Goal: Task Accomplishment & Management: Manage account settings

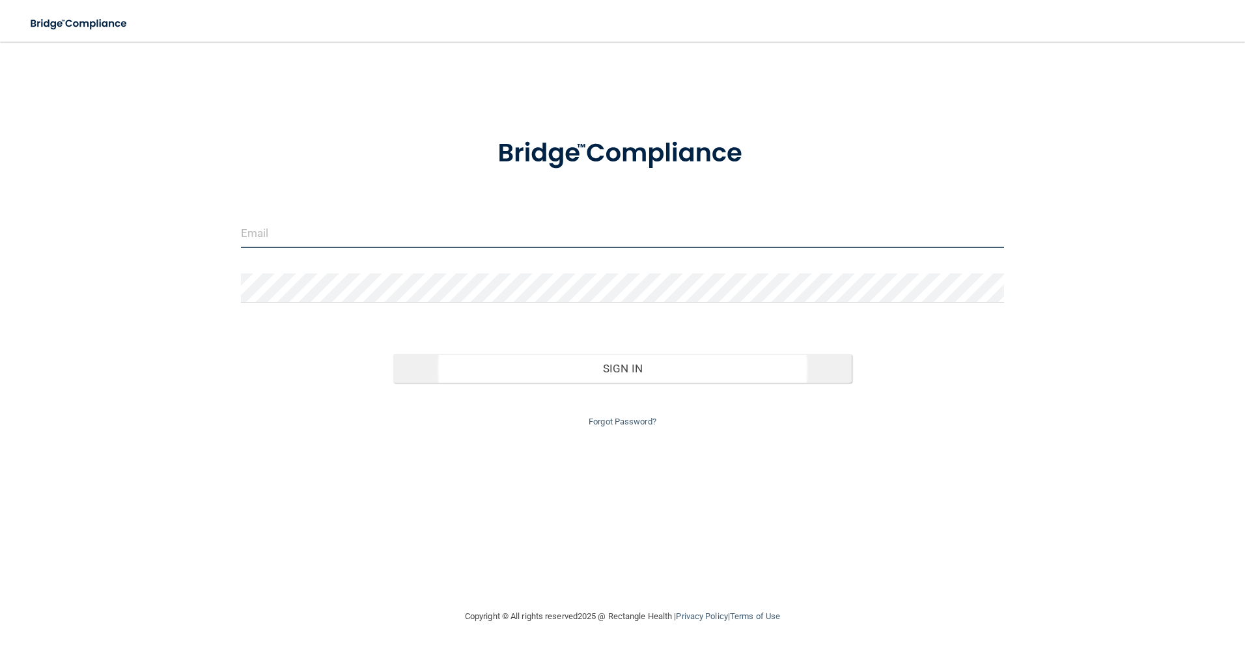
type input "[EMAIL_ADDRESS][DOMAIN_NAME]"
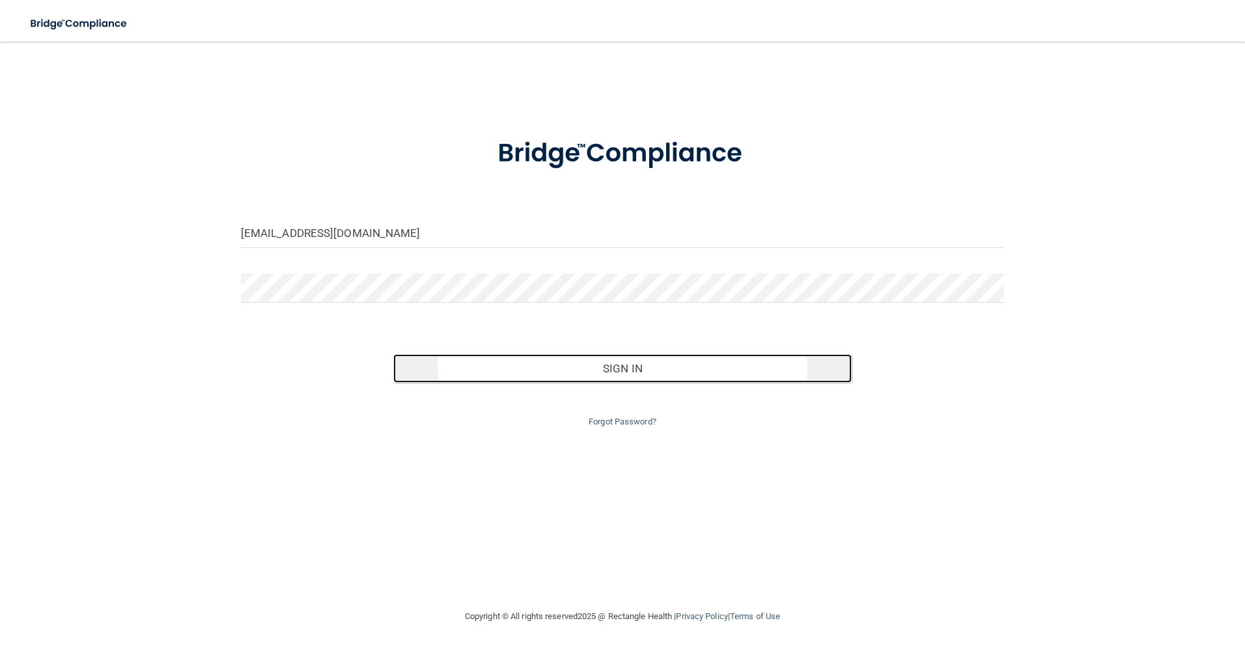
click at [598, 374] on button "Sign In" at bounding box center [622, 368] width 458 height 29
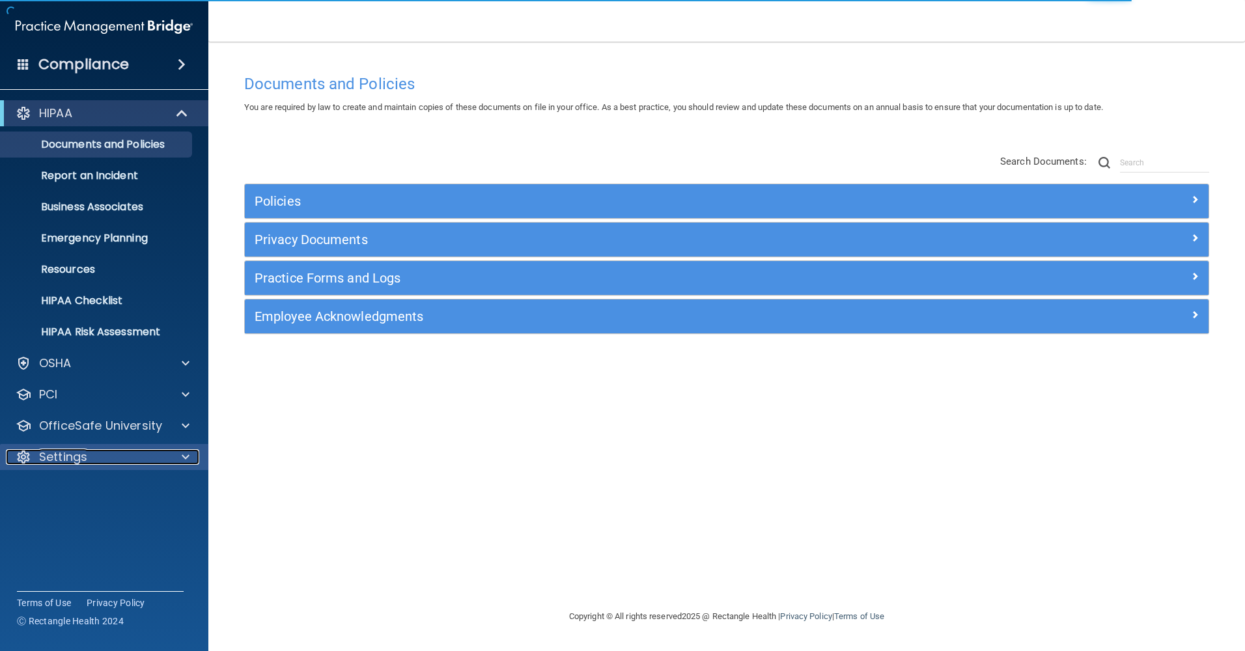
click at [155, 454] on div "Settings" at bounding box center [86, 457] width 161 height 16
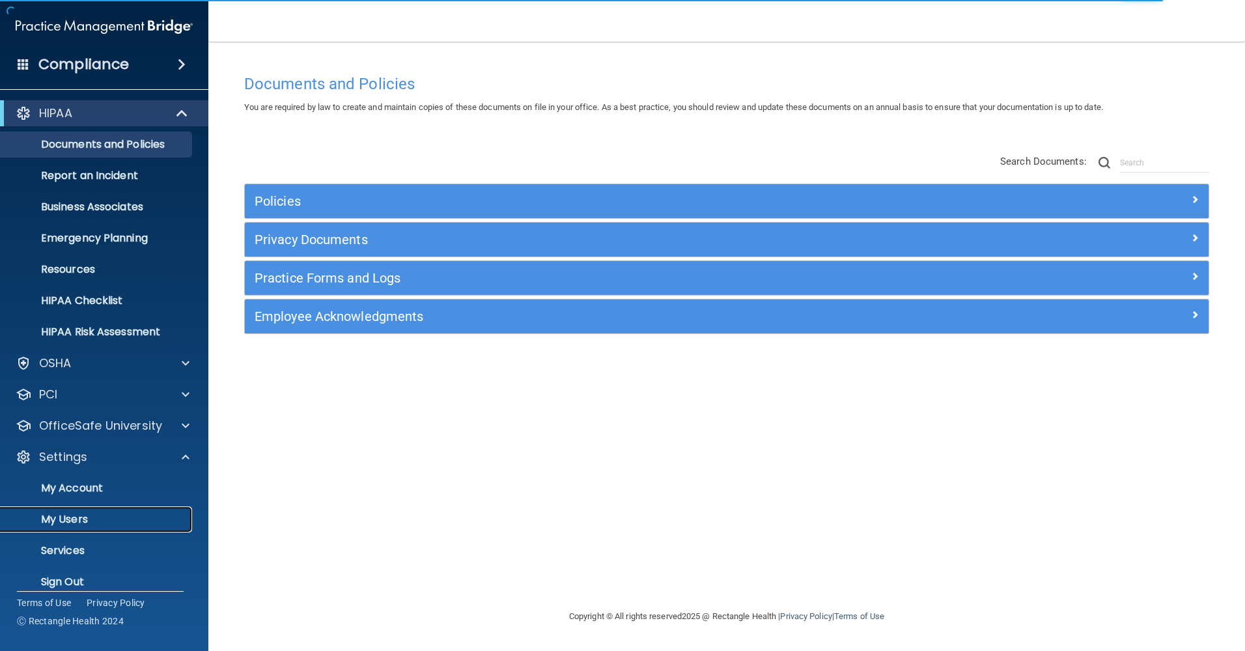
click at [93, 514] on p "My Users" at bounding box center [97, 519] width 178 height 13
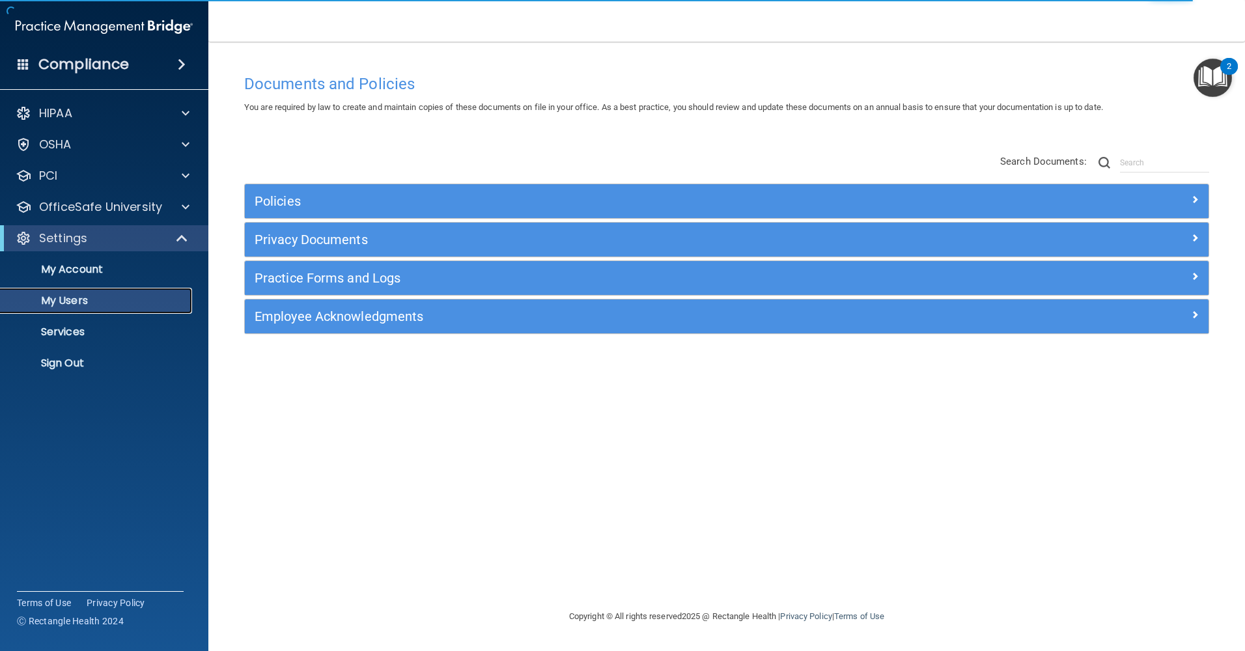
select select "20"
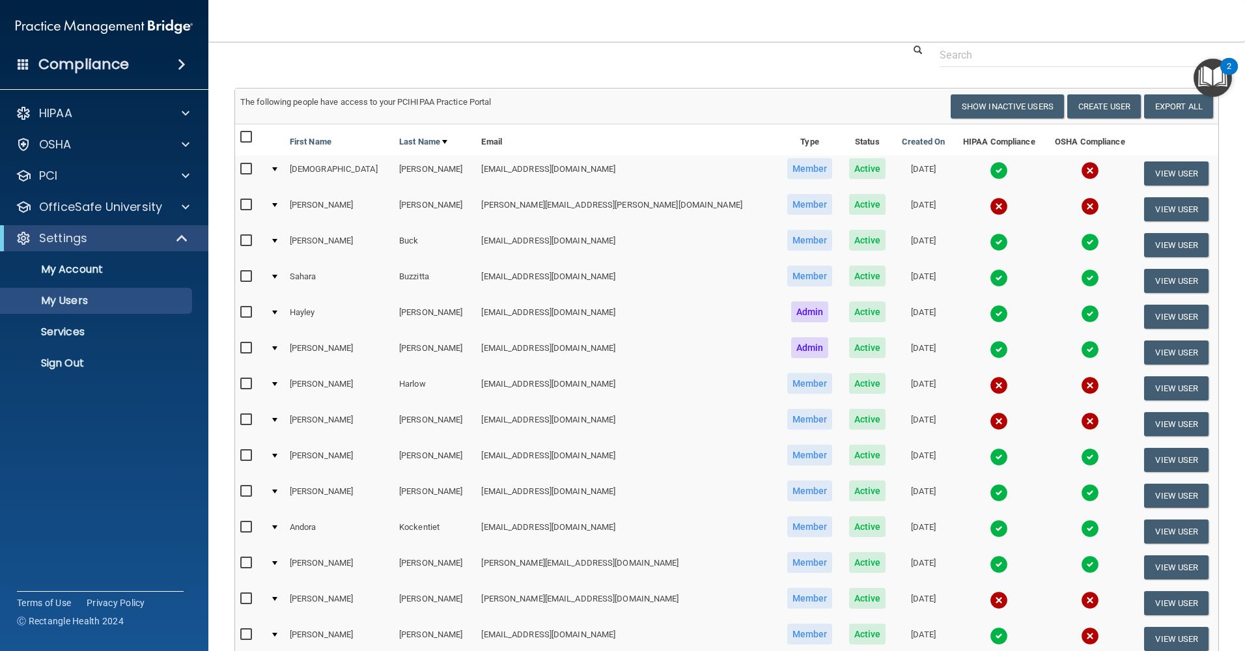
scroll to position [65, 0]
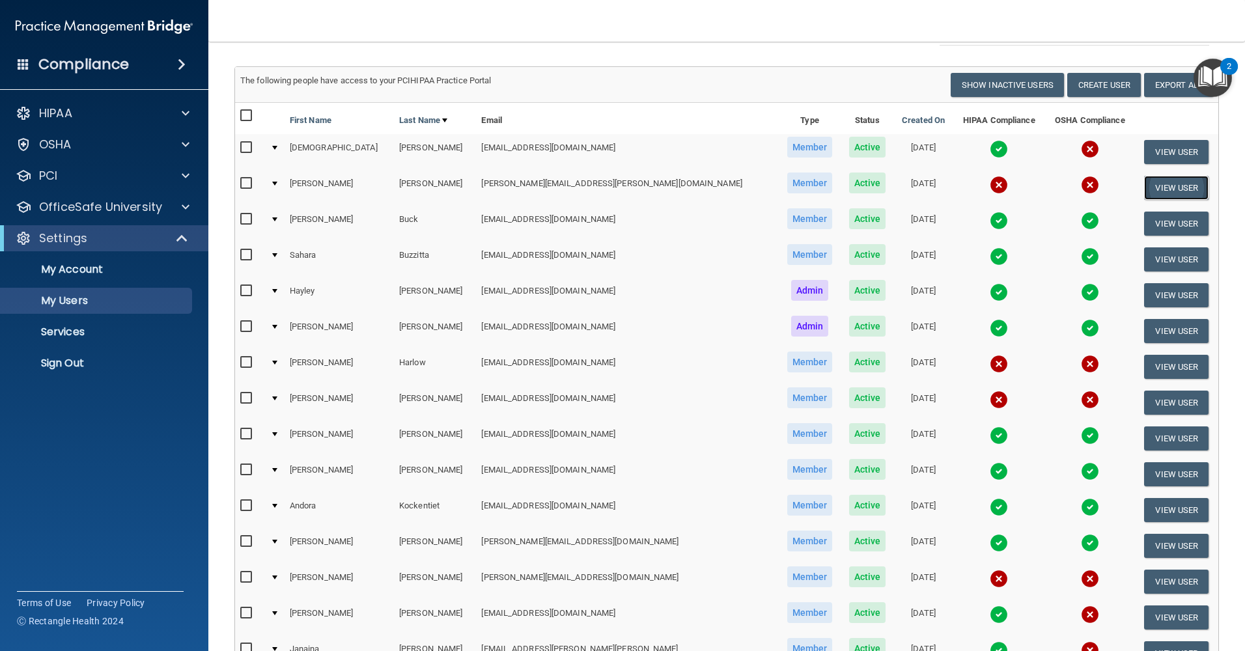
click at [1164, 187] on button "View User" at bounding box center [1176, 188] width 64 height 24
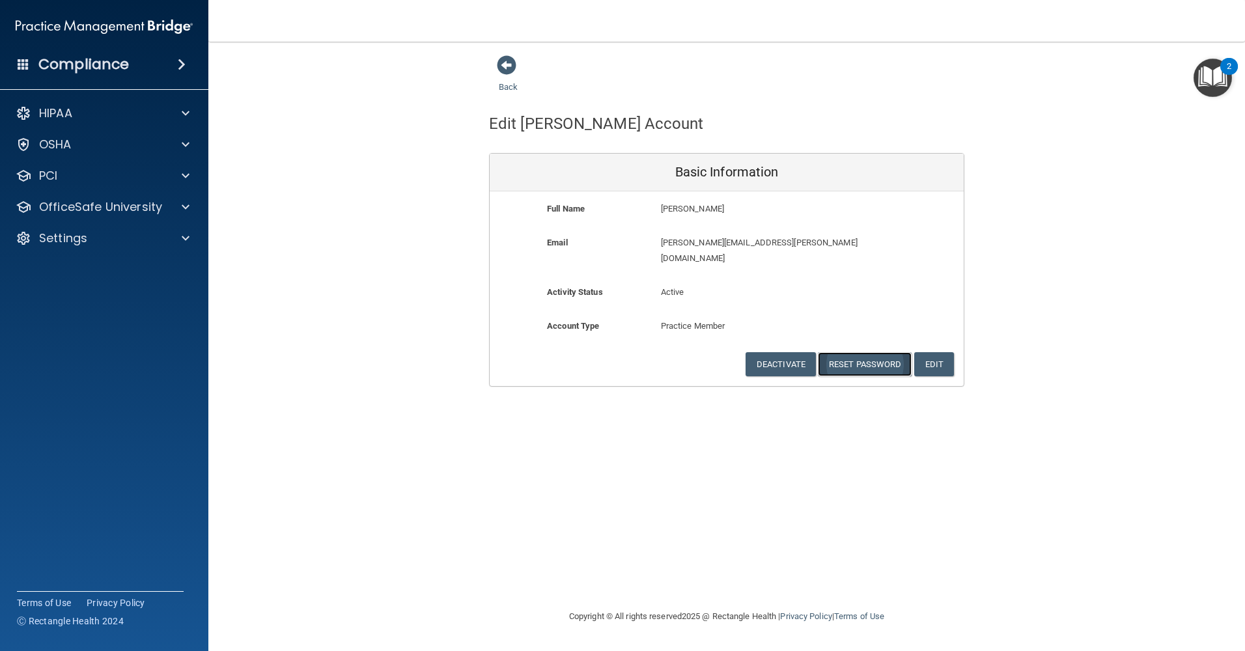
click at [849, 352] on button "Reset Password" at bounding box center [865, 364] width 94 height 24
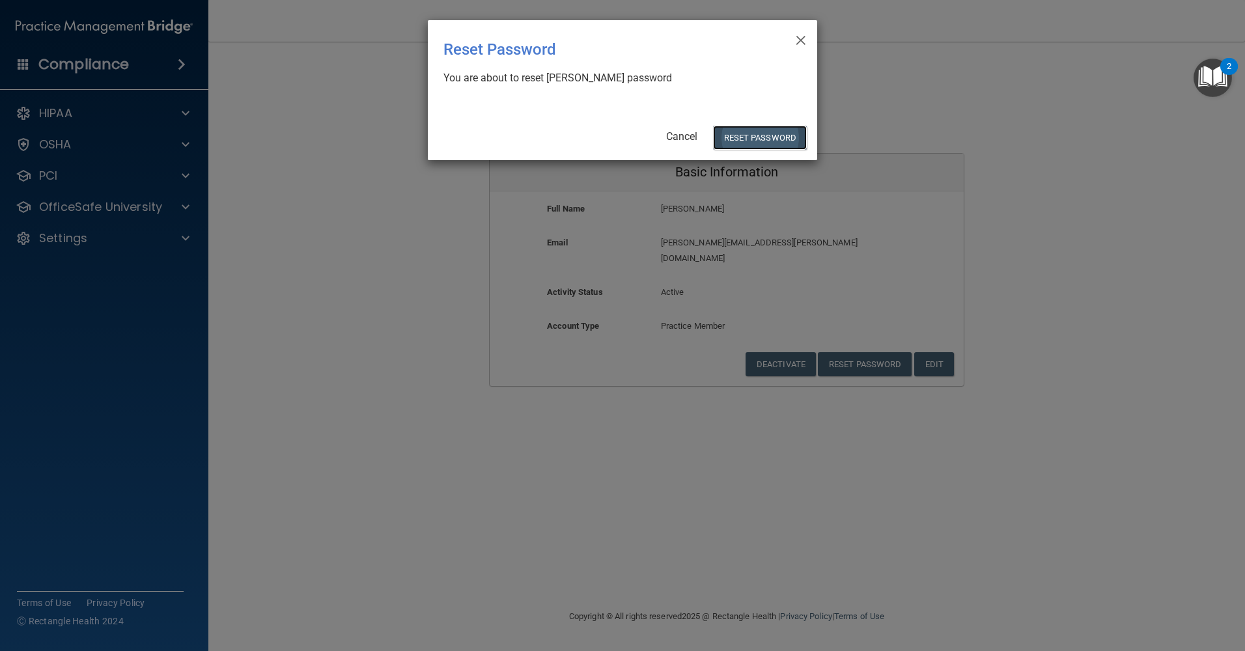
click at [755, 137] on button "Reset Password" at bounding box center [760, 138] width 94 height 24
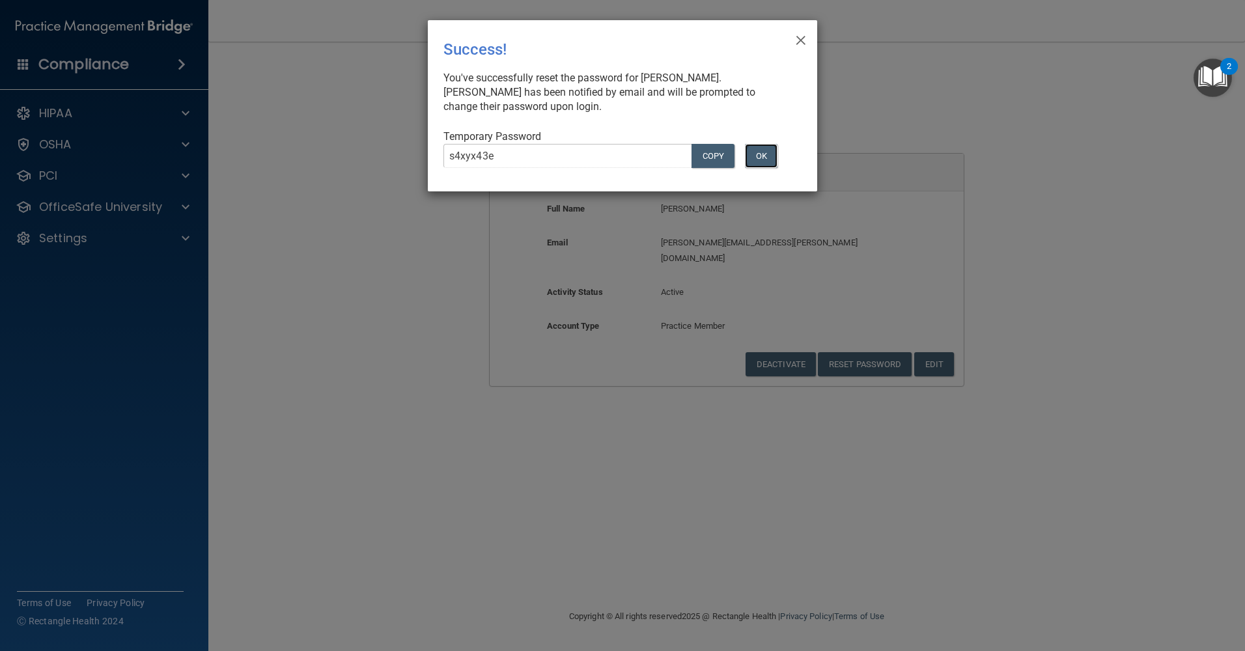
click at [762, 154] on button "OK" at bounding box center [761, 156] width 33 height 24
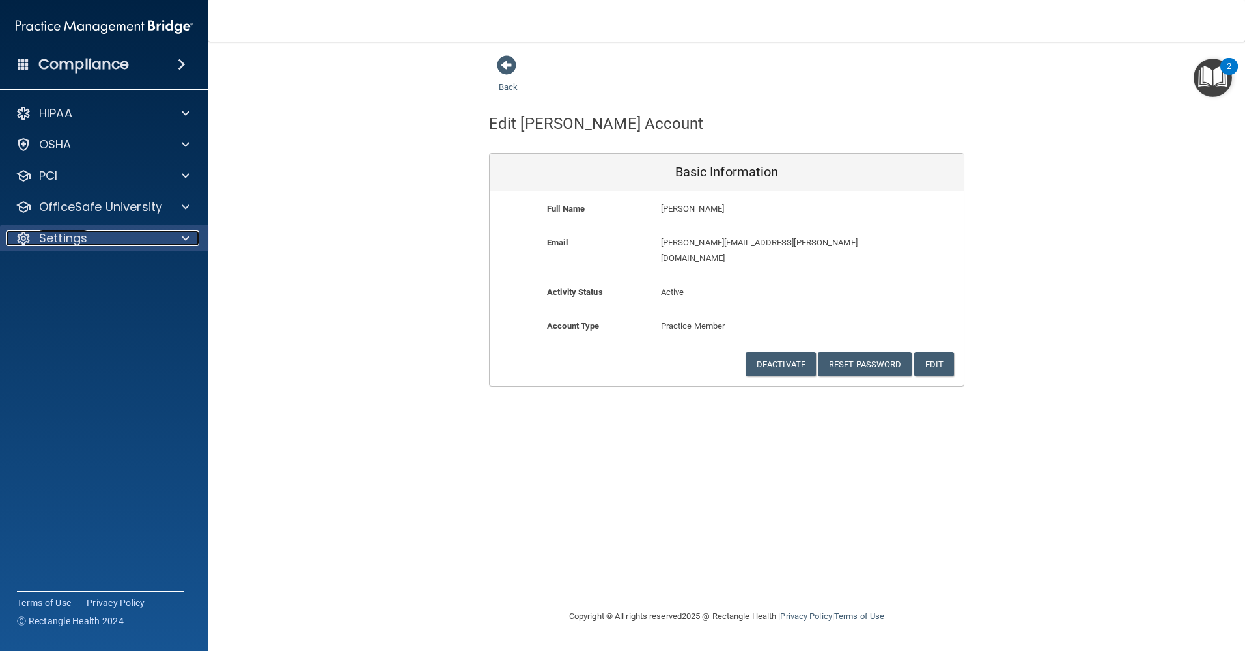
click at [118, 238] on div "Settings" at bounding box center [86, 238] width 161 height 16
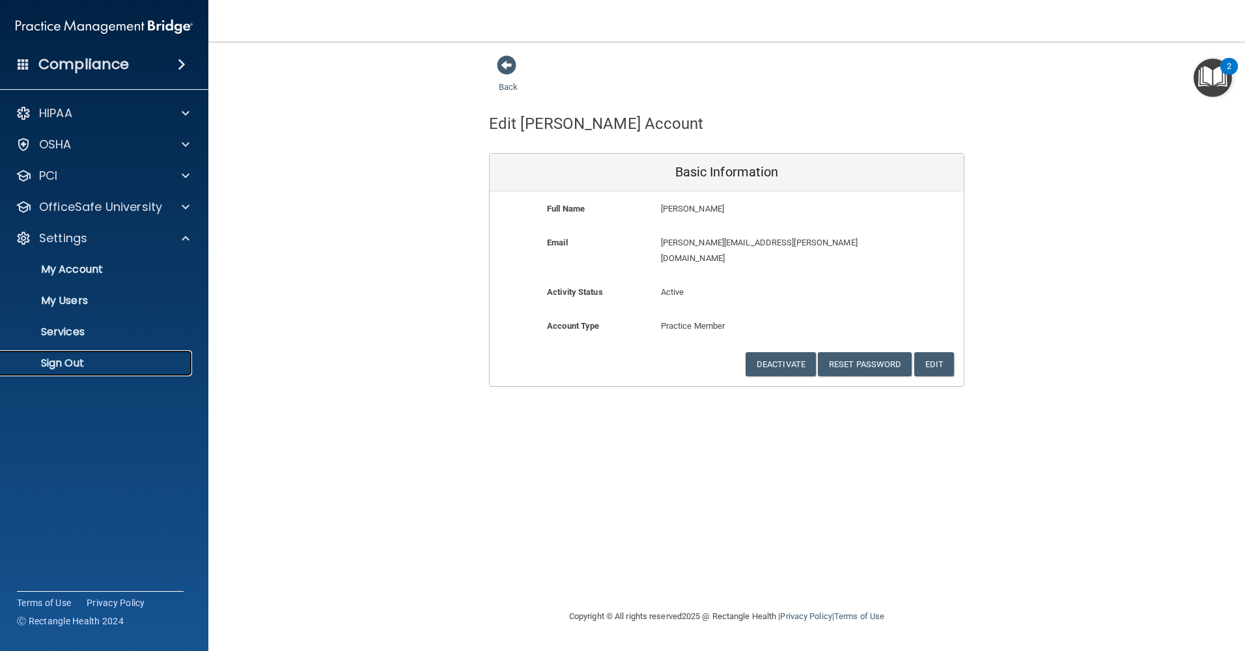
click at [61, 366] on p "Sign Out" at bounding box center [97, 363] width 178 height 13
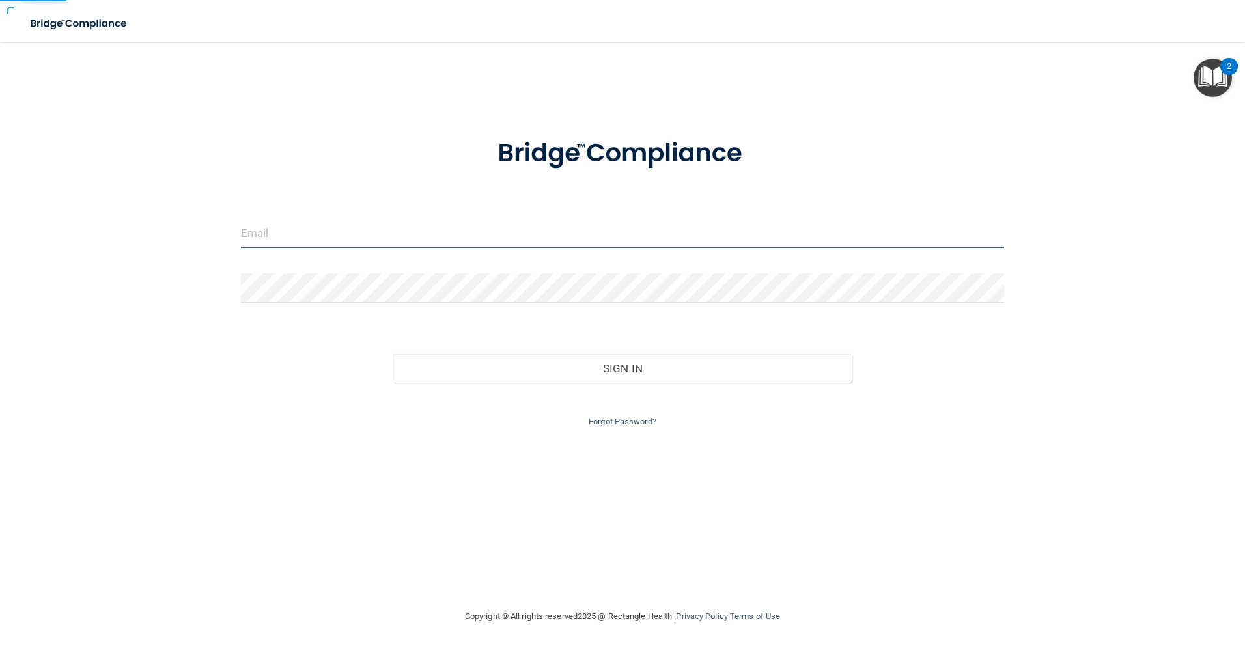
type input "[EMAIL_ADDRESS][DOMAIN_NAME]"
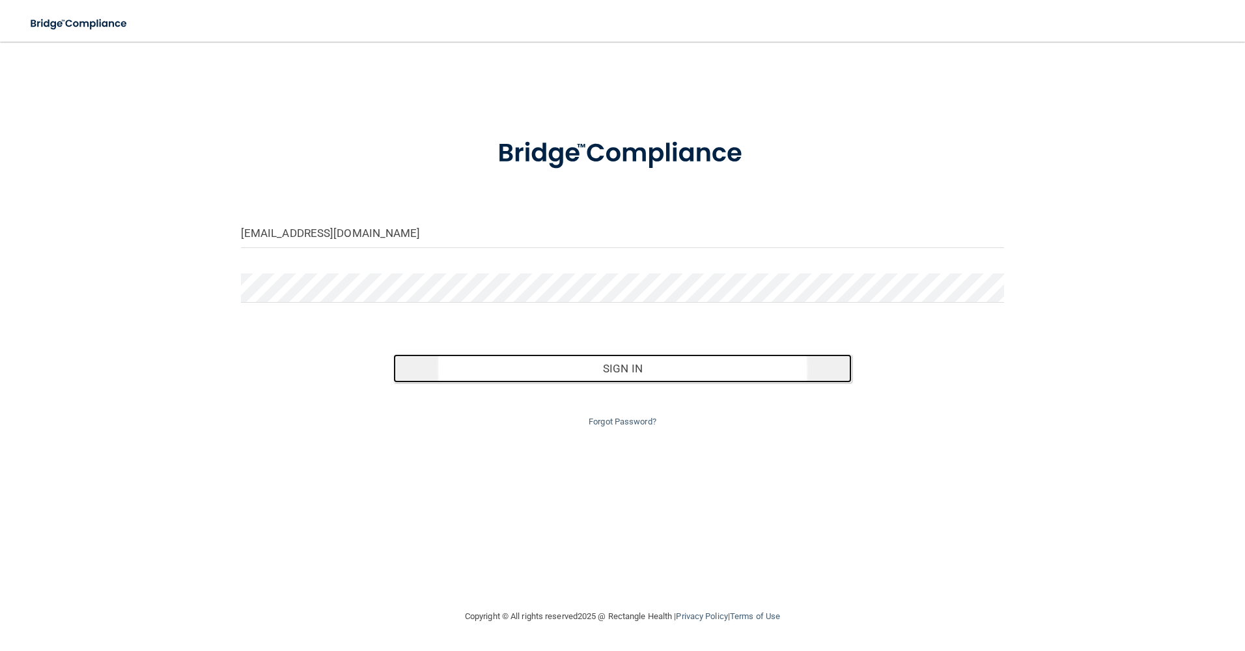
click at [583, 360] on button "Sign In" at bounding box center [622, 368] width 458 height 29
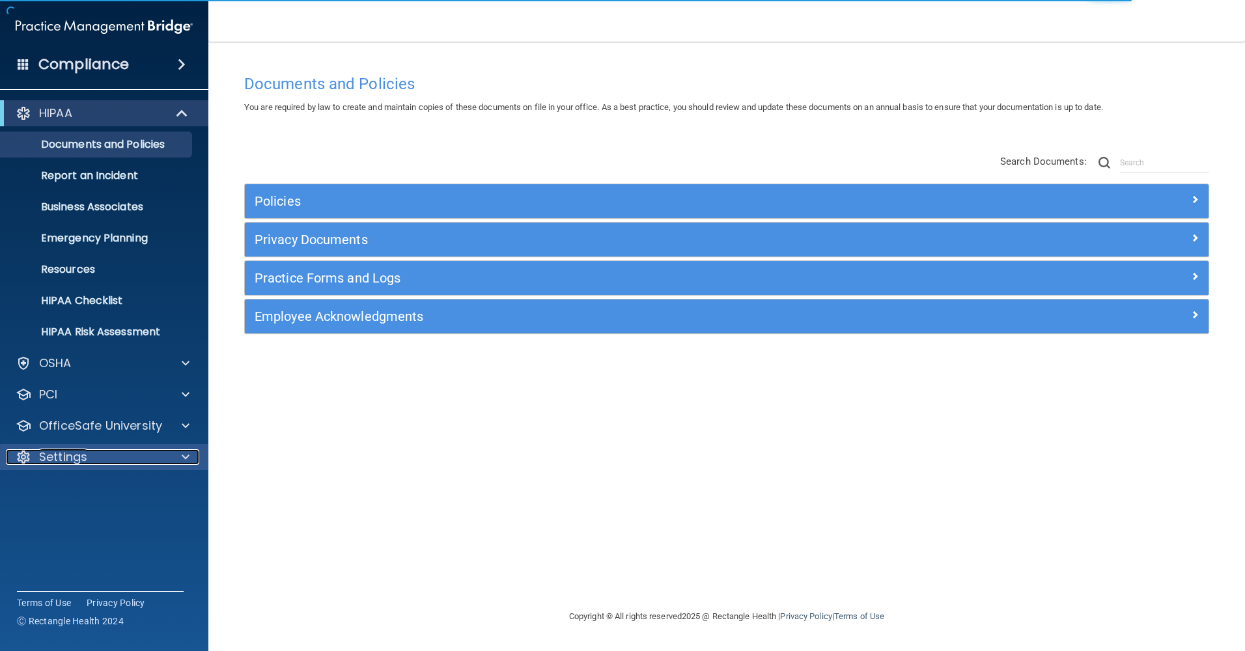
click at [103, 454] on div "Settings" at bounding box center [86, 457] width 161 height 16
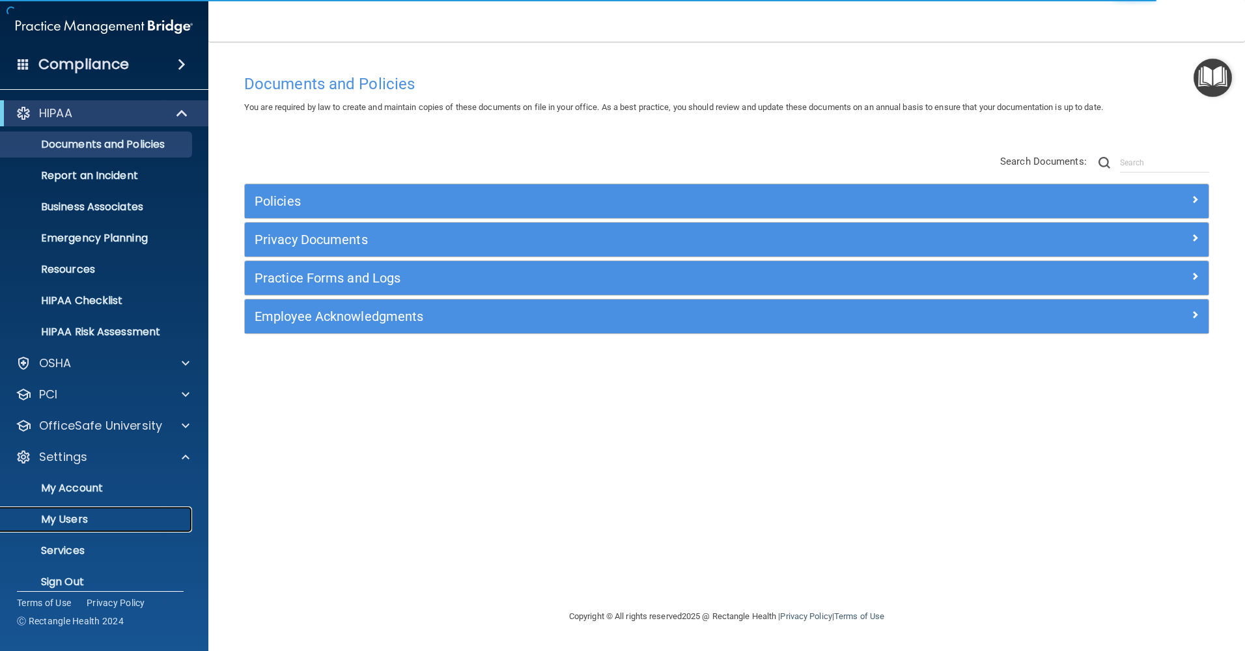
click at [97, 514] on p "My Users" at bounding box center [97, 519] width 178 height 13
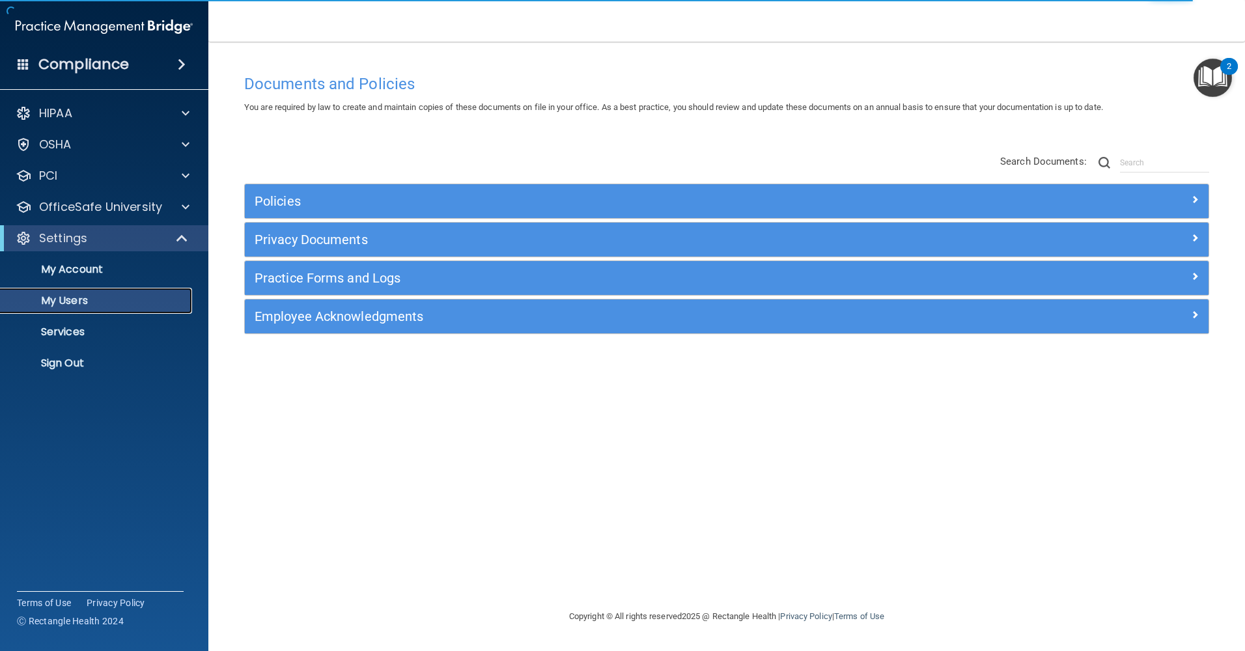
select select "20"
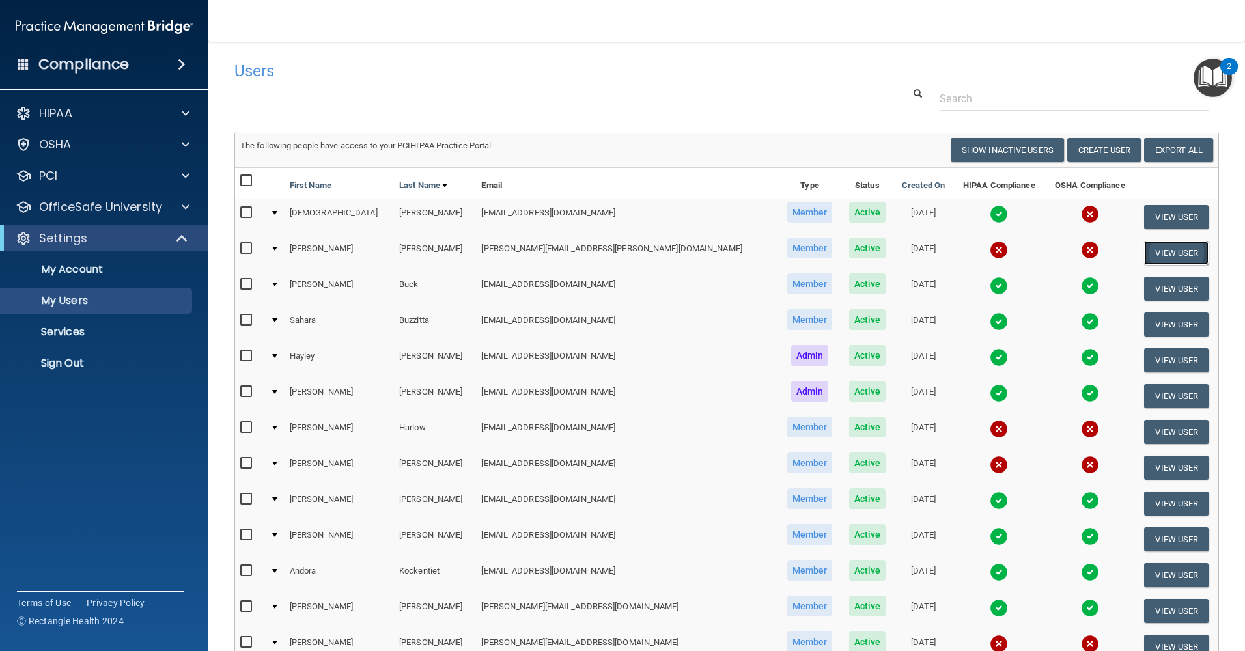
click at [1162, 247] on button "View User" at bounding box center [1176, 253] width 64 height 24
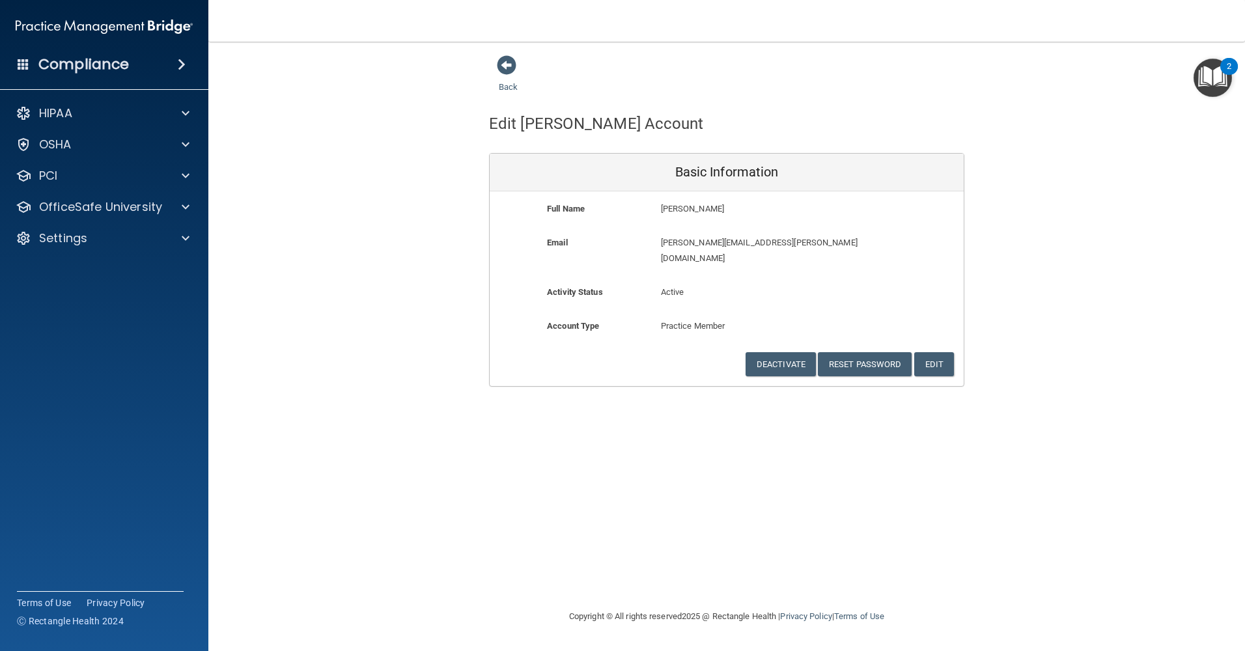
click at [90, 60] on h4 "Compliance" at bounding box center [83, 64] width 90 height 18
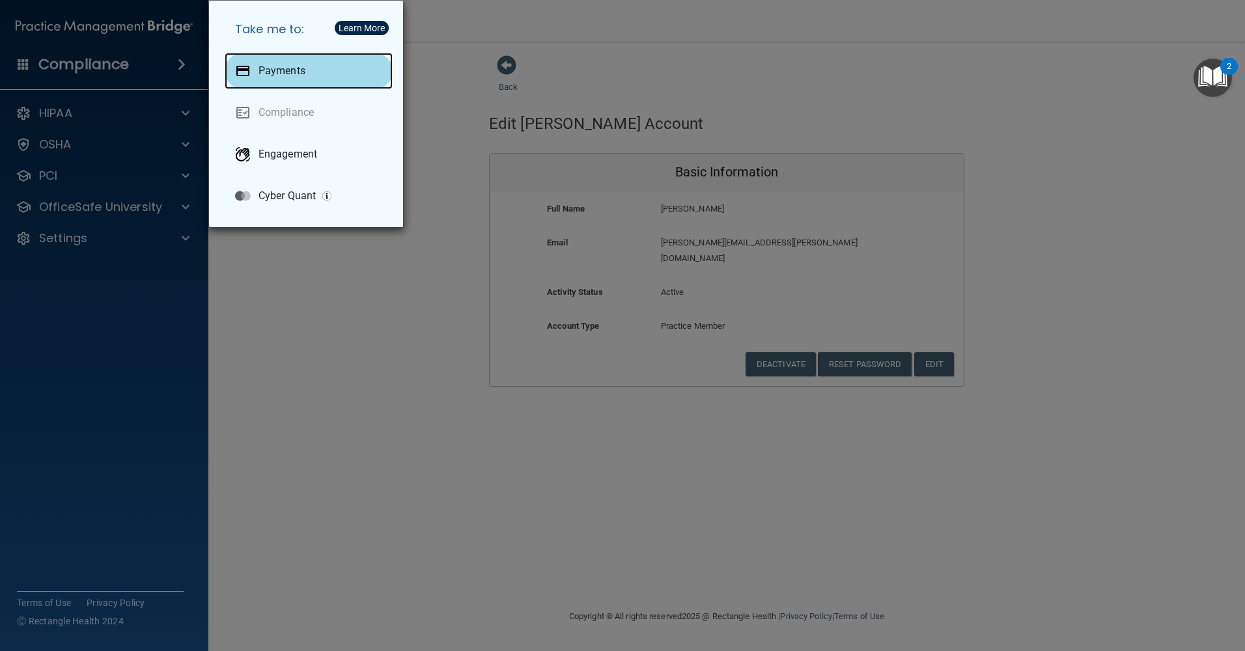
click at [310, 75] on div "Payments" at bounding box center [309, 71] width 168 height 36
click at [355, 320] on div "Take me to: Payments Compliance Engagement Cyber Quant" at bounding box center [622, 325] width 1245 height 651
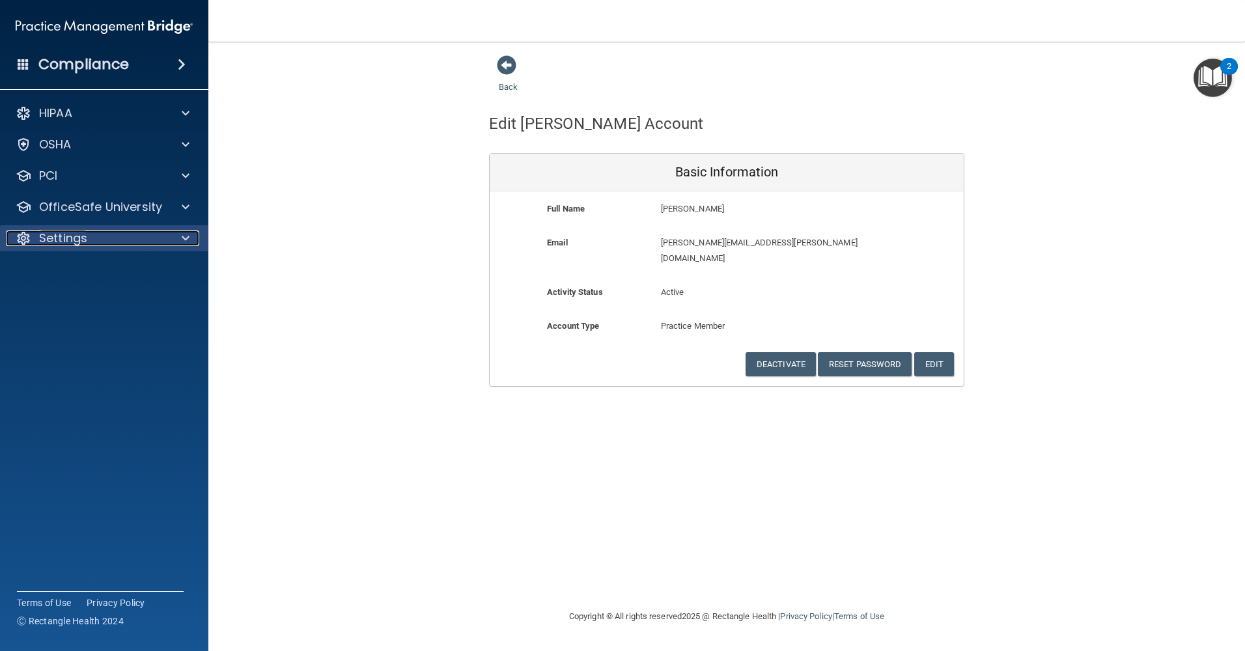
click at [63, 245] on p "Settings" at bounding box center [63, 238] width 48 height 16
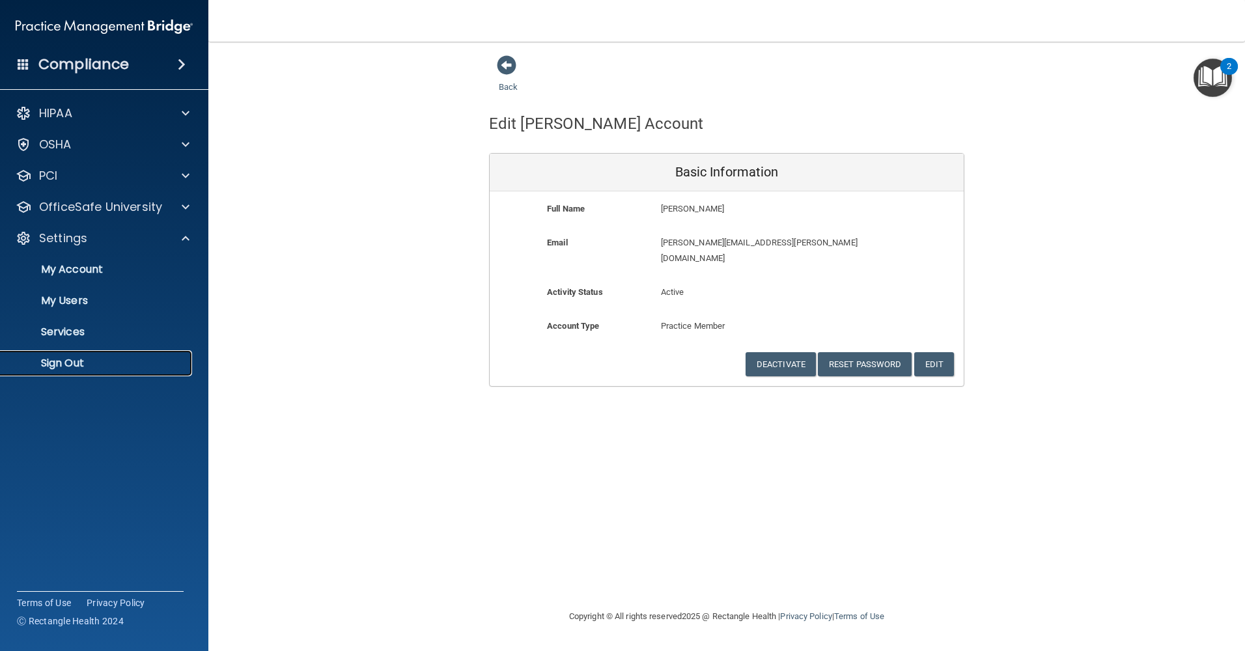
click at [94, 358] on p "Sign Out" at bounding box center [97, 363] width 178 height 13
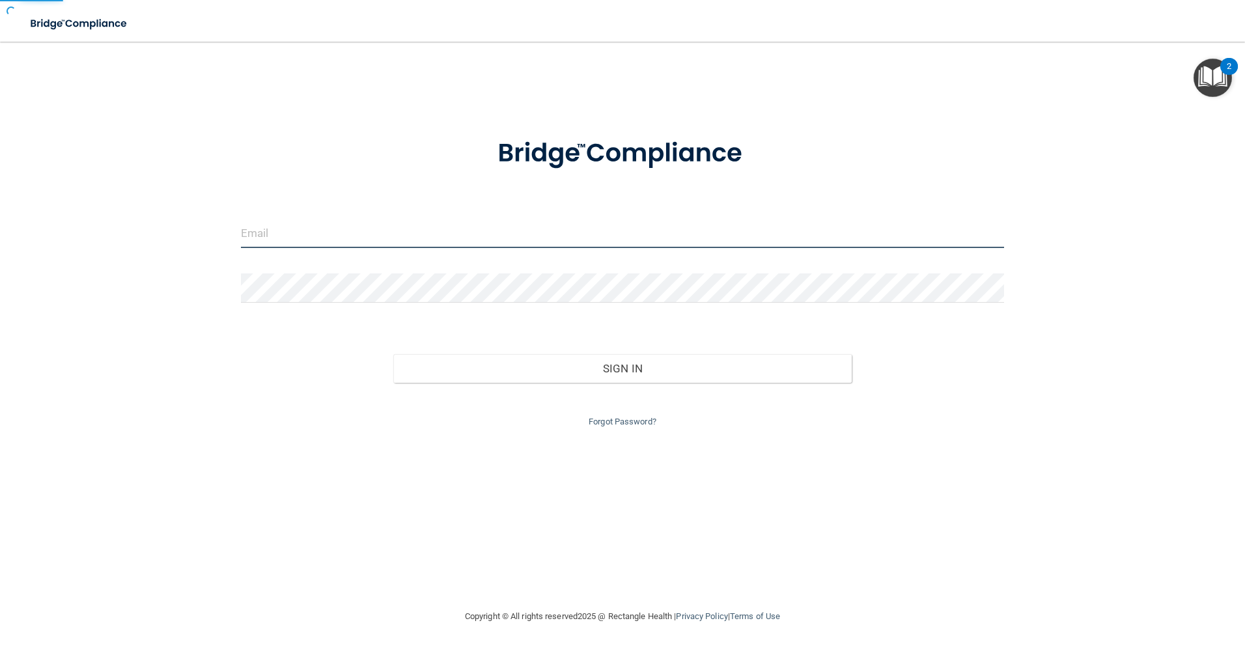
type input "[EMAIL_ADDRESS][DOMAIN_NAME]"
